Goal: Task Accomplishment & Management: Manage account settings

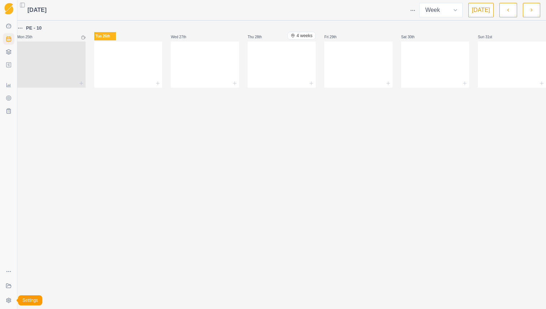
click at [10, 298] on html "Sequence Dashboard Planner Workouts Plans Performance Metrics Goals Tests Coach…" at bounding box center [273, 154] width 546 height 309
click at [40, 279] on link "Account" at bounding box center [57, 284] width 79 height 12
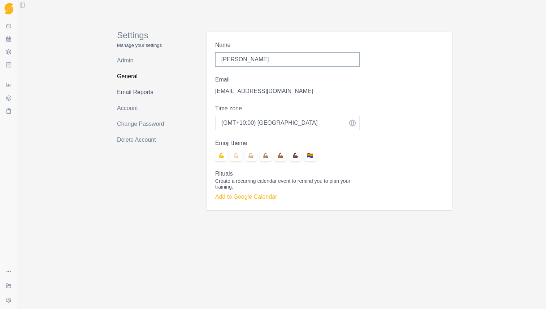
click at [132, 93] on link "Email Reports" at bounding box center [145, 93] width 57 height 12
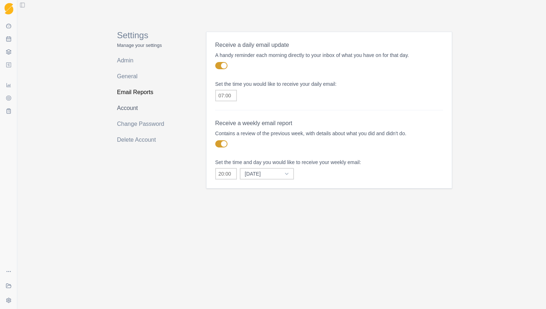
click at [132, 108] on link "Account" at bounding box center [145, 109] width 57 height 12
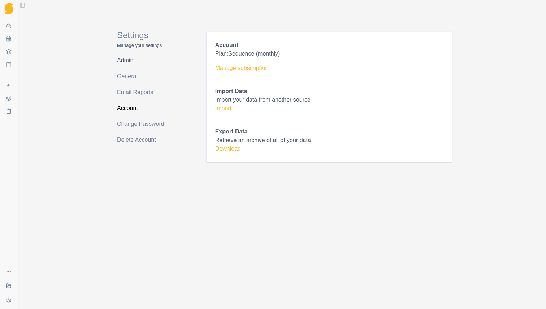
click at [131, 64] on link "Admin" at bounding box center [145, 61] width 57 height 12
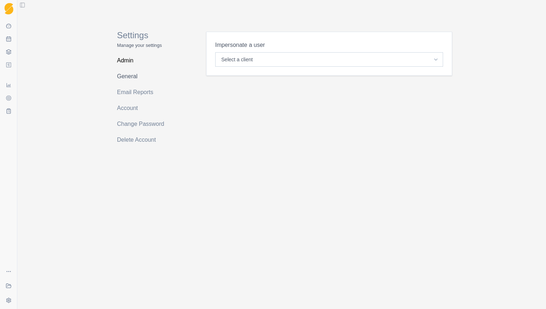
click at [131, 72] on link "General" at bounding box center [145, 77] width 57 height 12
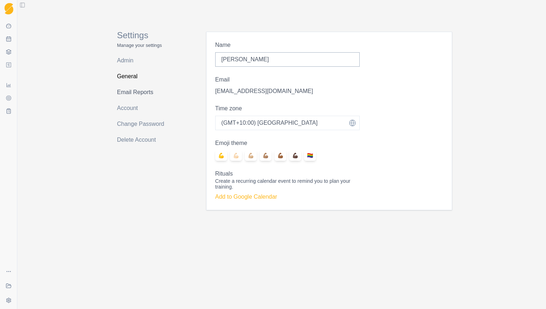
click at [132, 88] on link "Email Reports" at bounding box center [145, 93] width 57 height 12
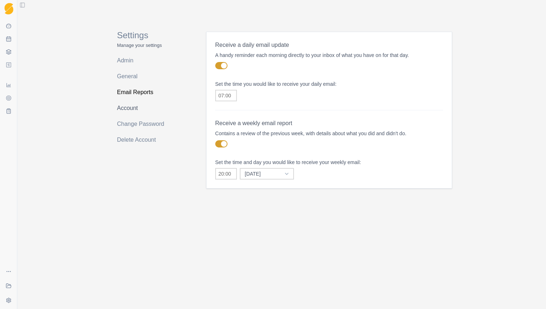
click at [133, 103] on link "Account" at bounding box center [145, 109] width 57 height 12
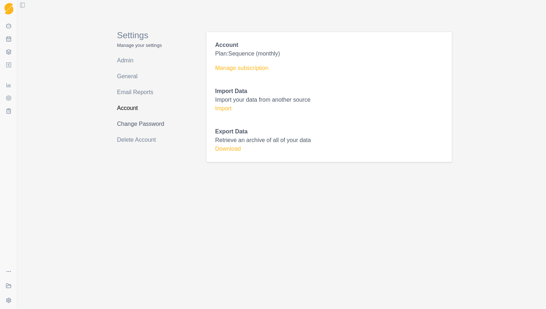
click at [129, 122] on link "Change Password" at bounding box center [145, 124] width 57 height 12
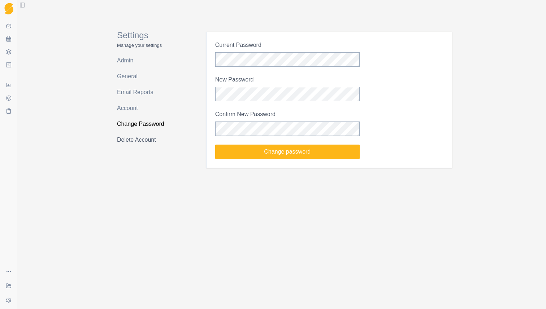
click at [132, 142] on link "Delete Account" at bounding box center [145, 140] width 57 height 12
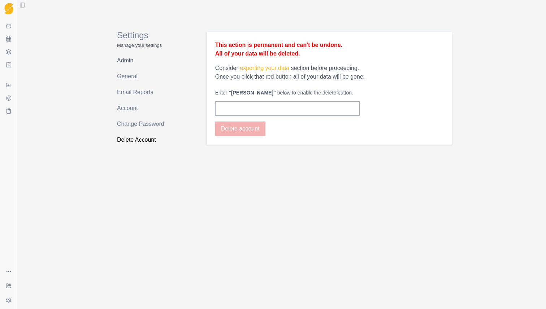
click at [130, 62] on link "Admin" at bounding box center [145, 61] width 57 height 12
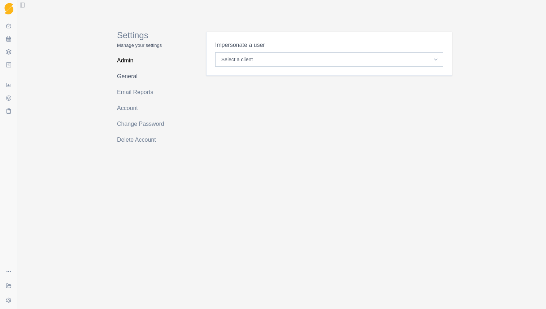
click at [124, 77] on link "General" at bounding box center [145, 77] width 57 height 12
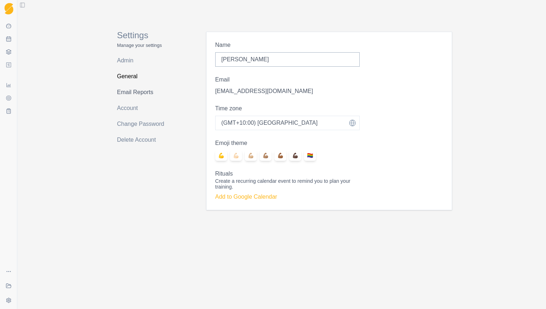
click at [123, 92] on link "Email Reports" at bounding box center [145, 93] width 57 height 12
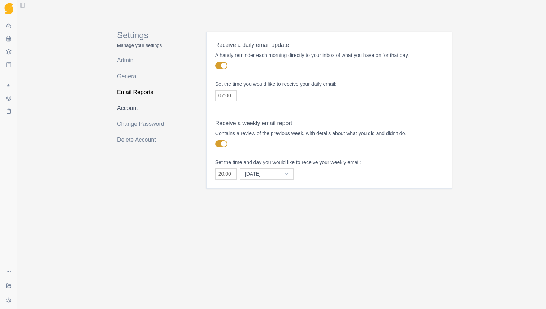
click at [123, 103] on link "Account" at bounding box center [145, 109] width 57 height 12
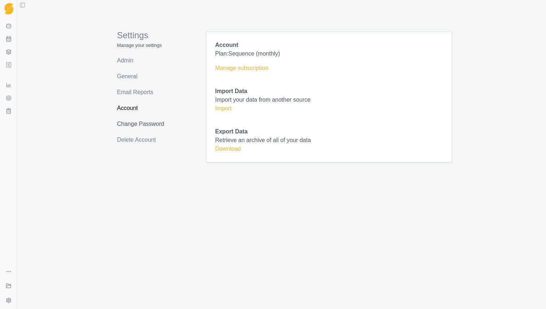
click at [124, 121] on link "Change Password" at bounding box center [145, 124] width 57 height 12
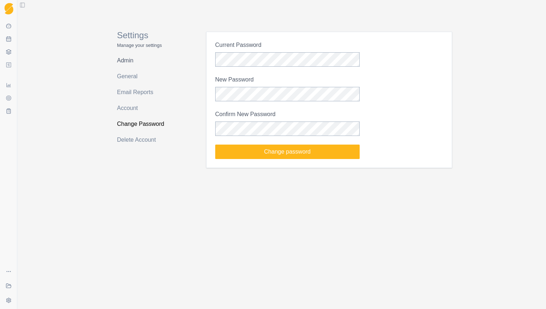
click at [127, 60] on link "Admin" at bounding box center [145, 61] width 57 height 12
